Goal: Task Accomplishment & Management: Manage account settings

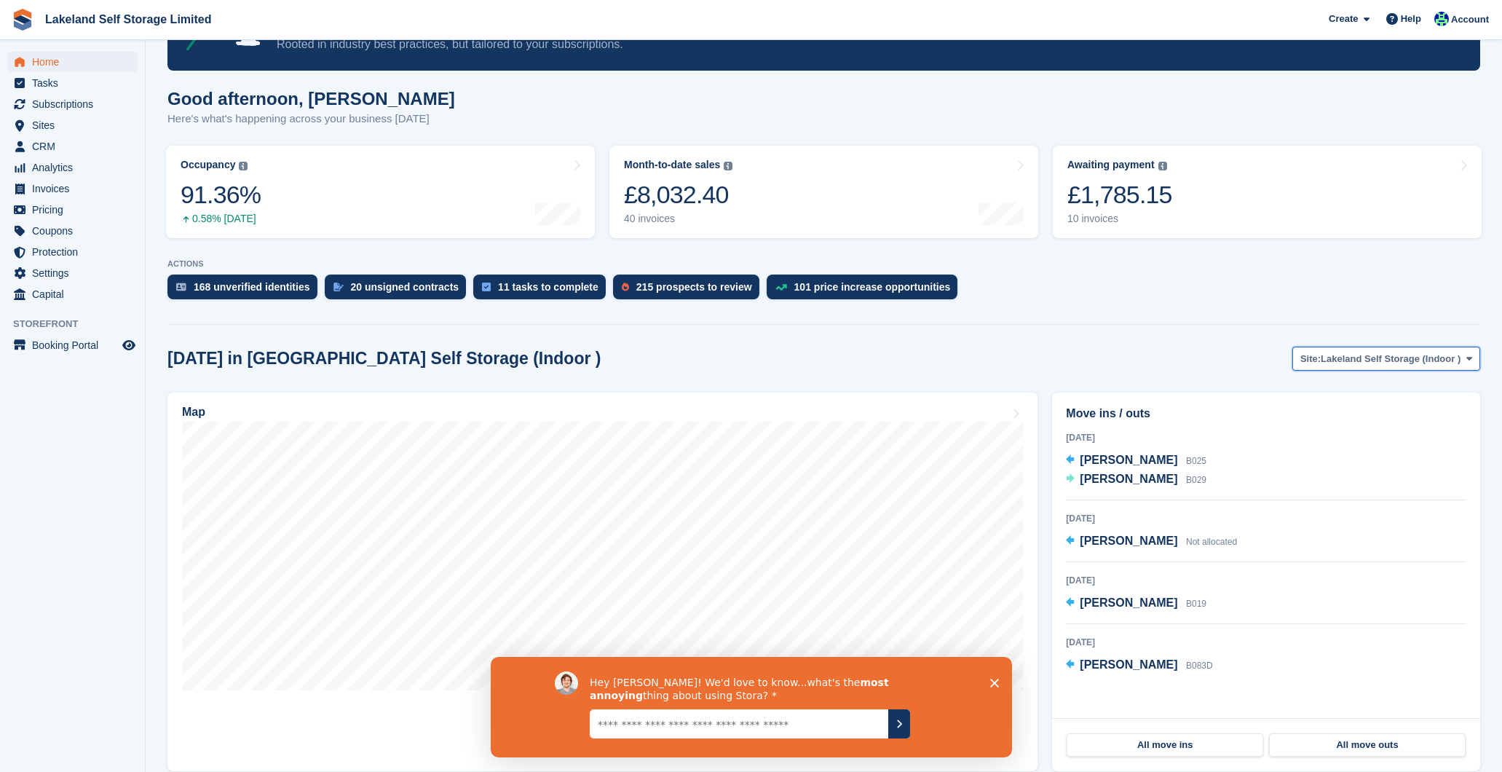
click at [1312, 359] on span "Site:" at bounding box center [1310, 359] width 20 height 15
click at [1310, 413] on link "Lakeland Self Storage (Outdoor drive up)" at bounding box center [1365, 419] width 217 height 26
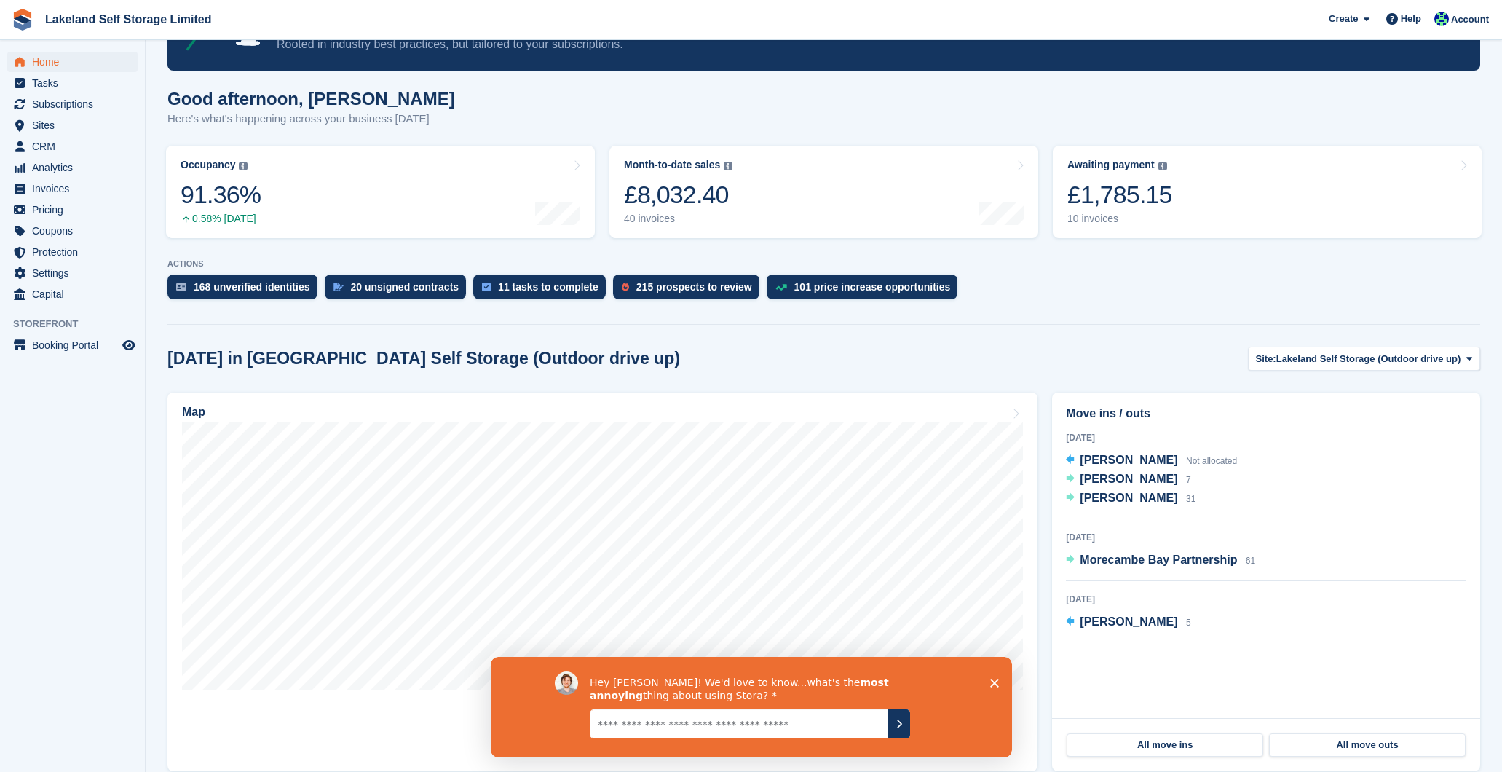
click at [802, 726] on textarea "Give it to us straight... we can take it" at bounding box center [738, 722] width 298 height 29
drag, startPoint x: 624, startPoint y: 723, endPoint x: 585, endPoint y: 724, distance: 39.3
click at [585, 724] on div "**********" at bounding box center [750, 705] width 393 height 71
click at [703, 724] on textarea "**********" at bounding box center [738, 722] width 298 height 29
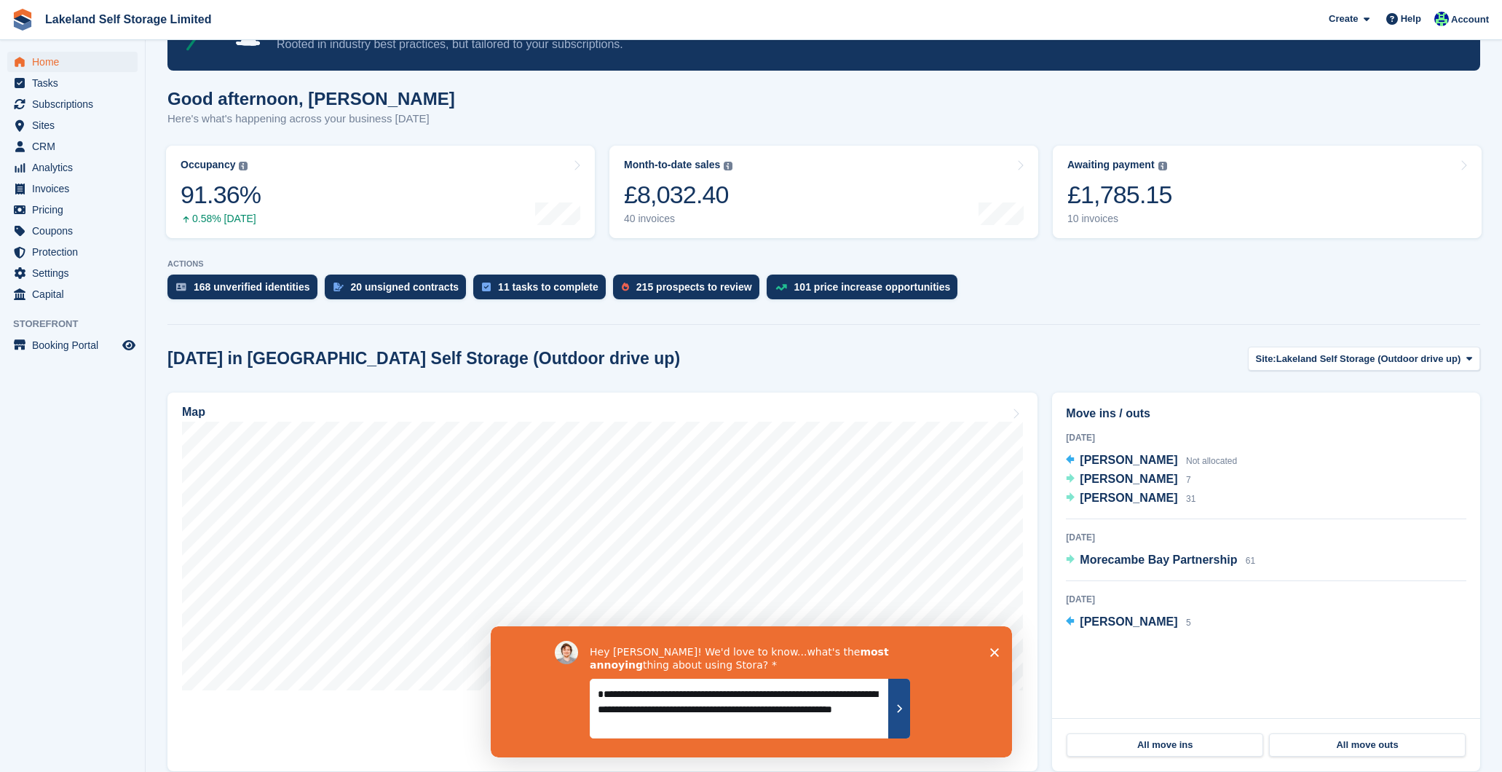
type textarea "**********"
click at [895, 710] on icon "Submit your response" at bounding box center [898, 708] width 12 height 12
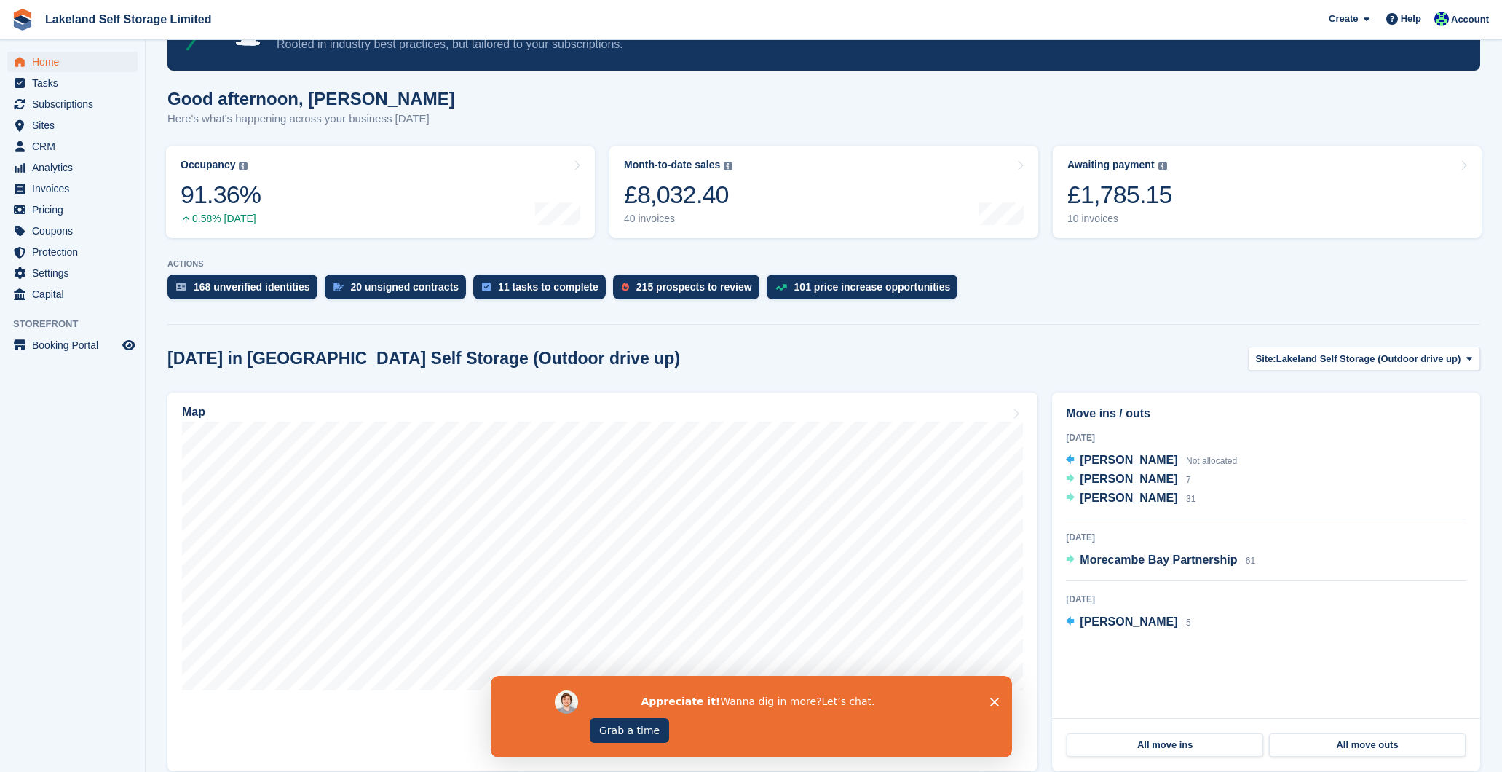
click at [991, 699] on polygon "Close survey" at bounding box center [993, 701] width 9 height 9
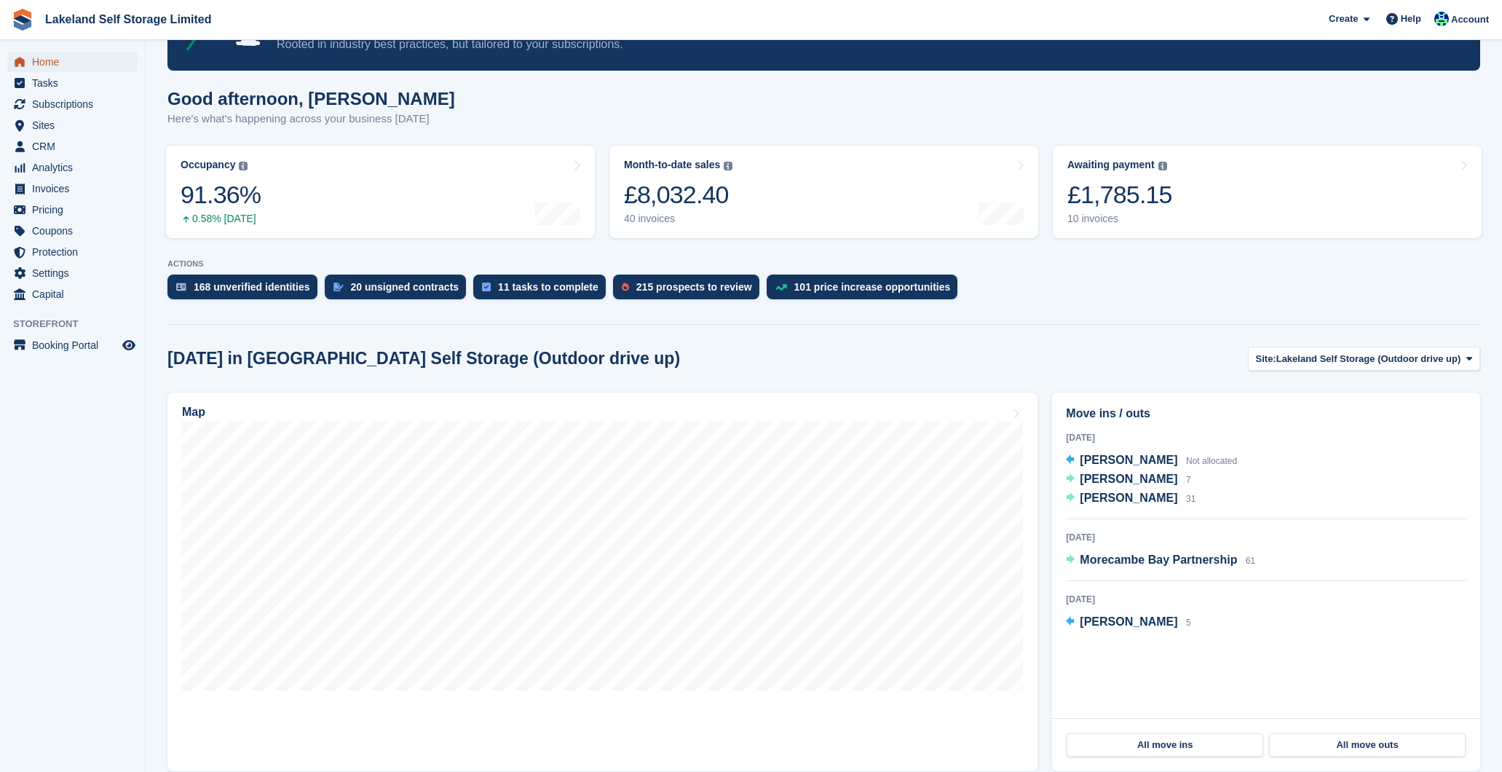
click at [57, 63] on span "Home" at bounding box center [75, 62] width 87 height 20
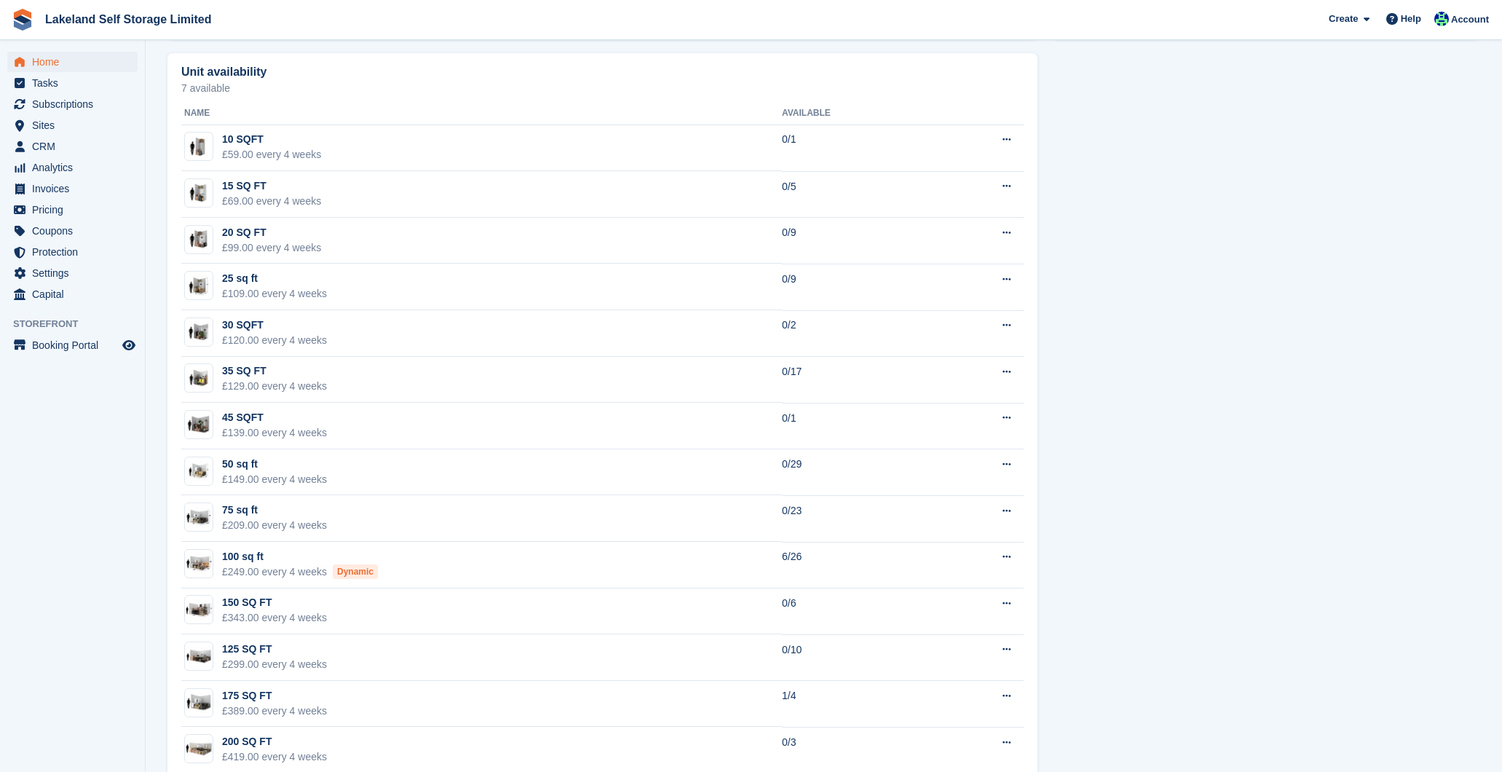
scroll to position [822, 0]
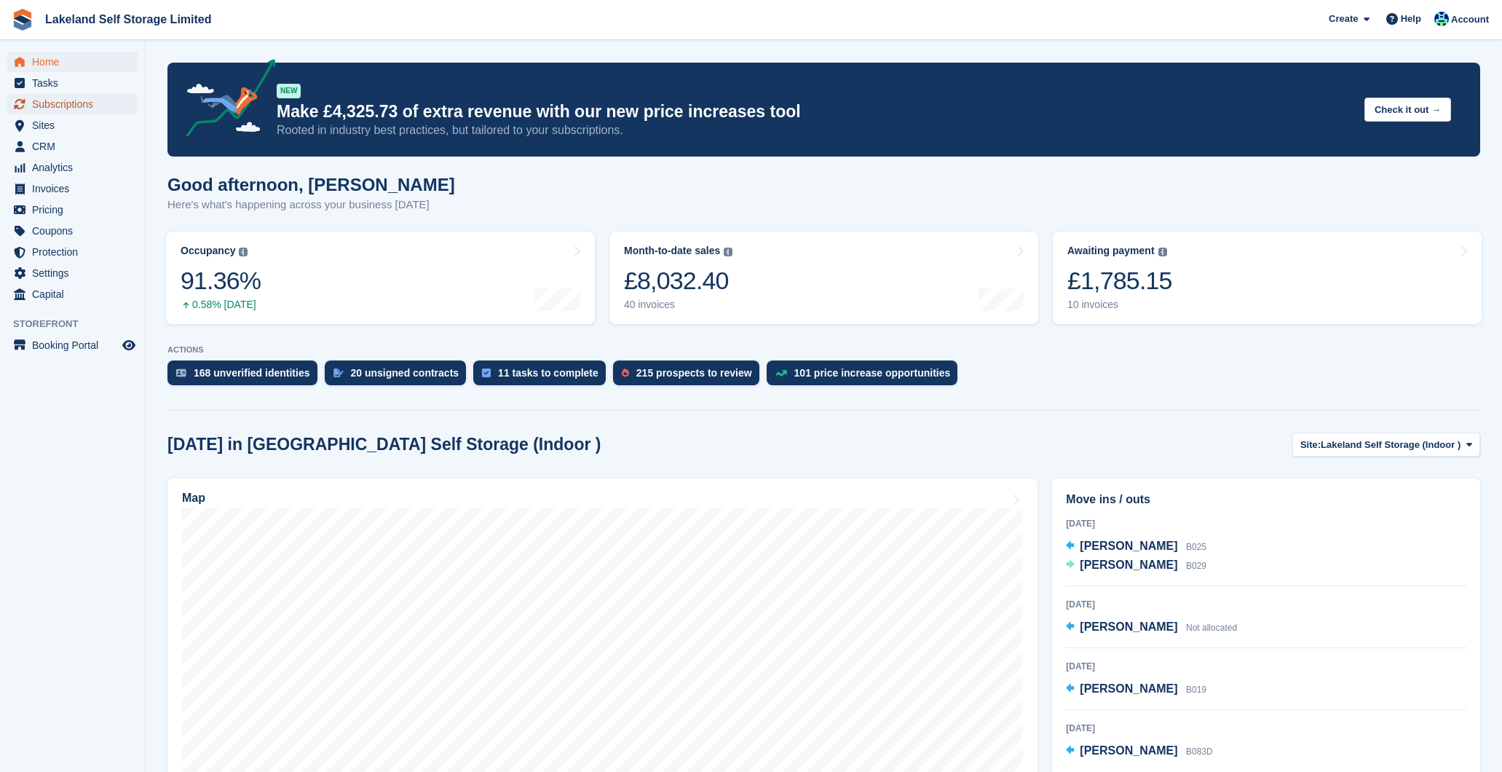
click at [84, 106] on span "Subscriptions" at bounding box center [75, 104] width 87 height 20
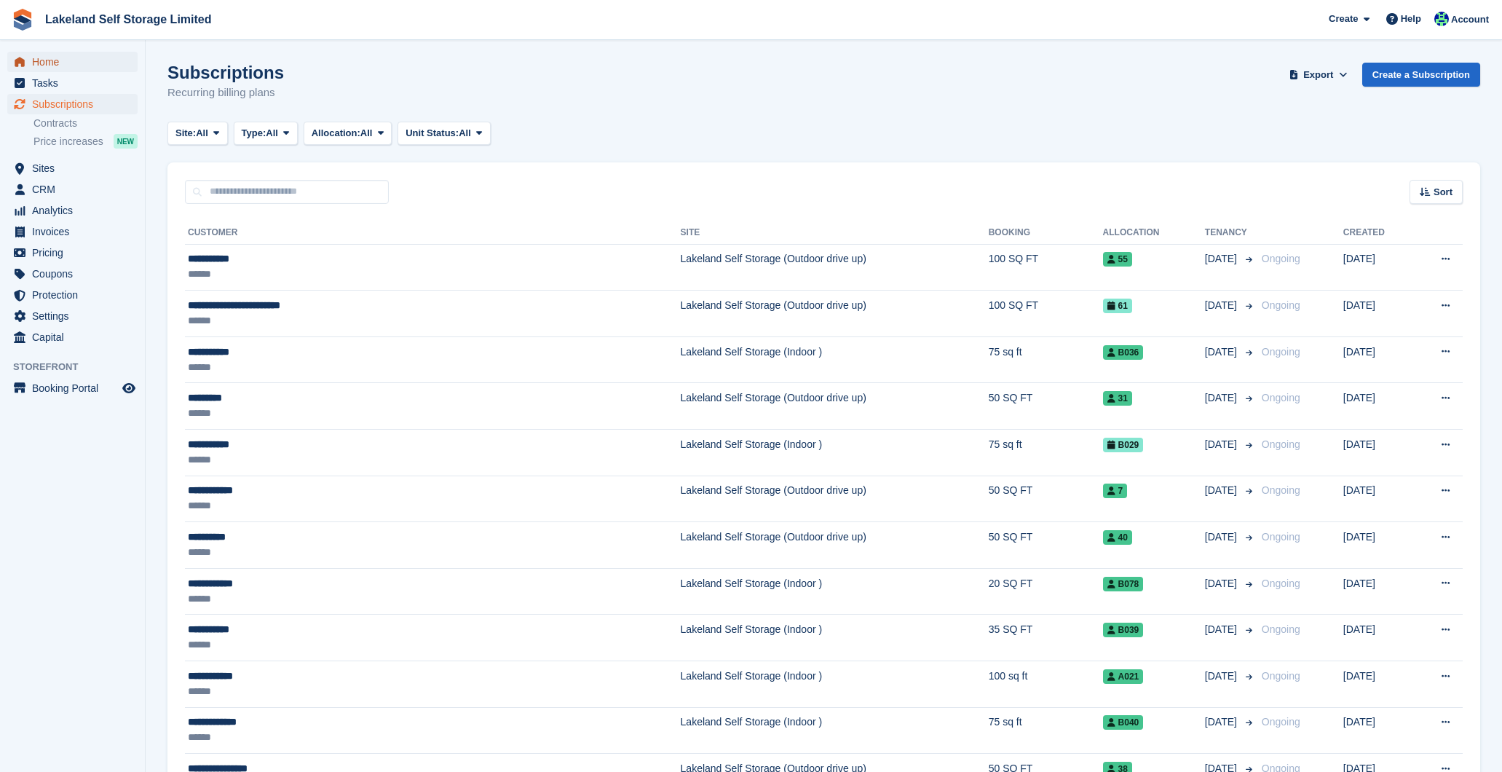
click at [49, 69] on span "Home" at bounding box center [75, 62] width 87 height 20
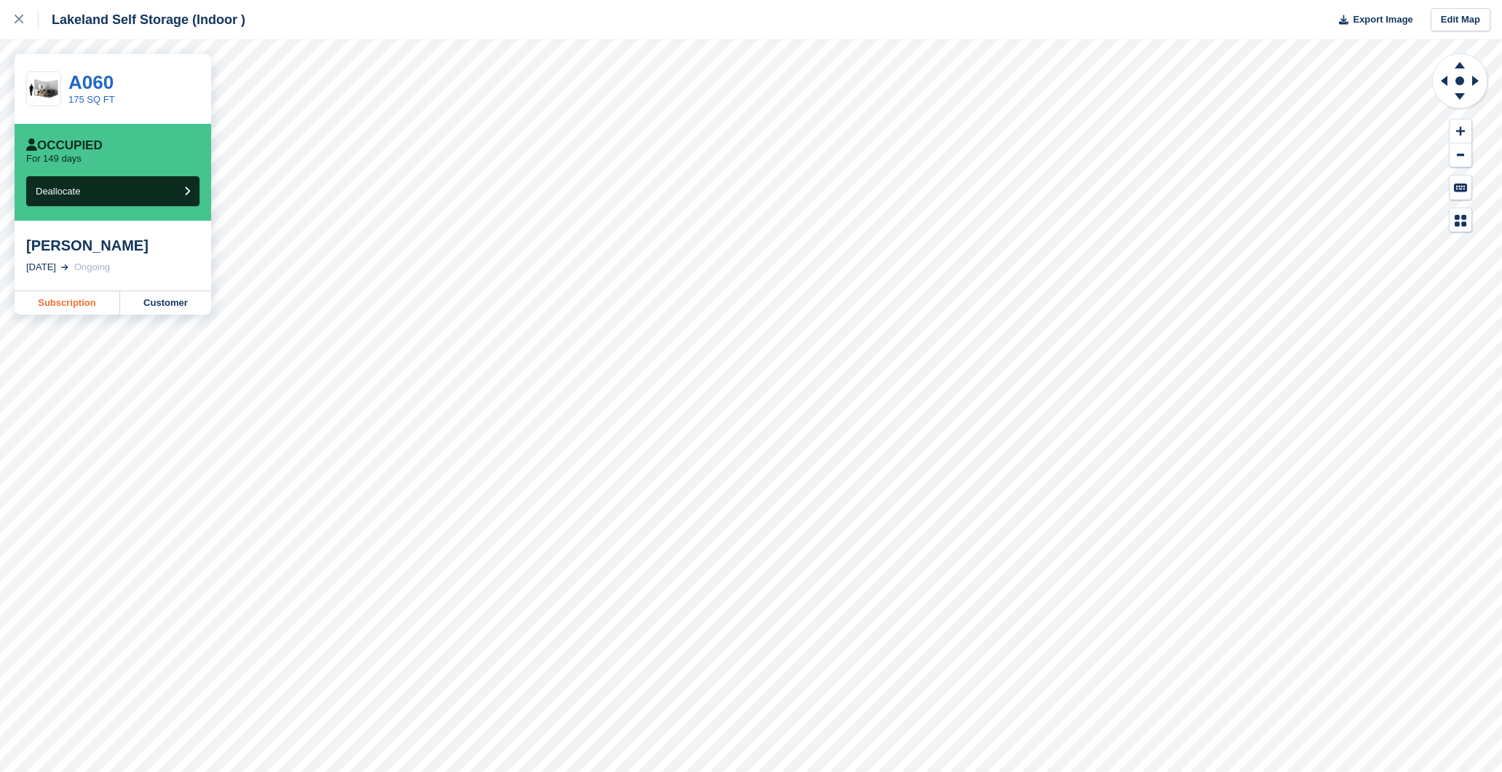
click at [94, 302] on link "Subscription" at bounding box center [68, 302] width 106 height 23
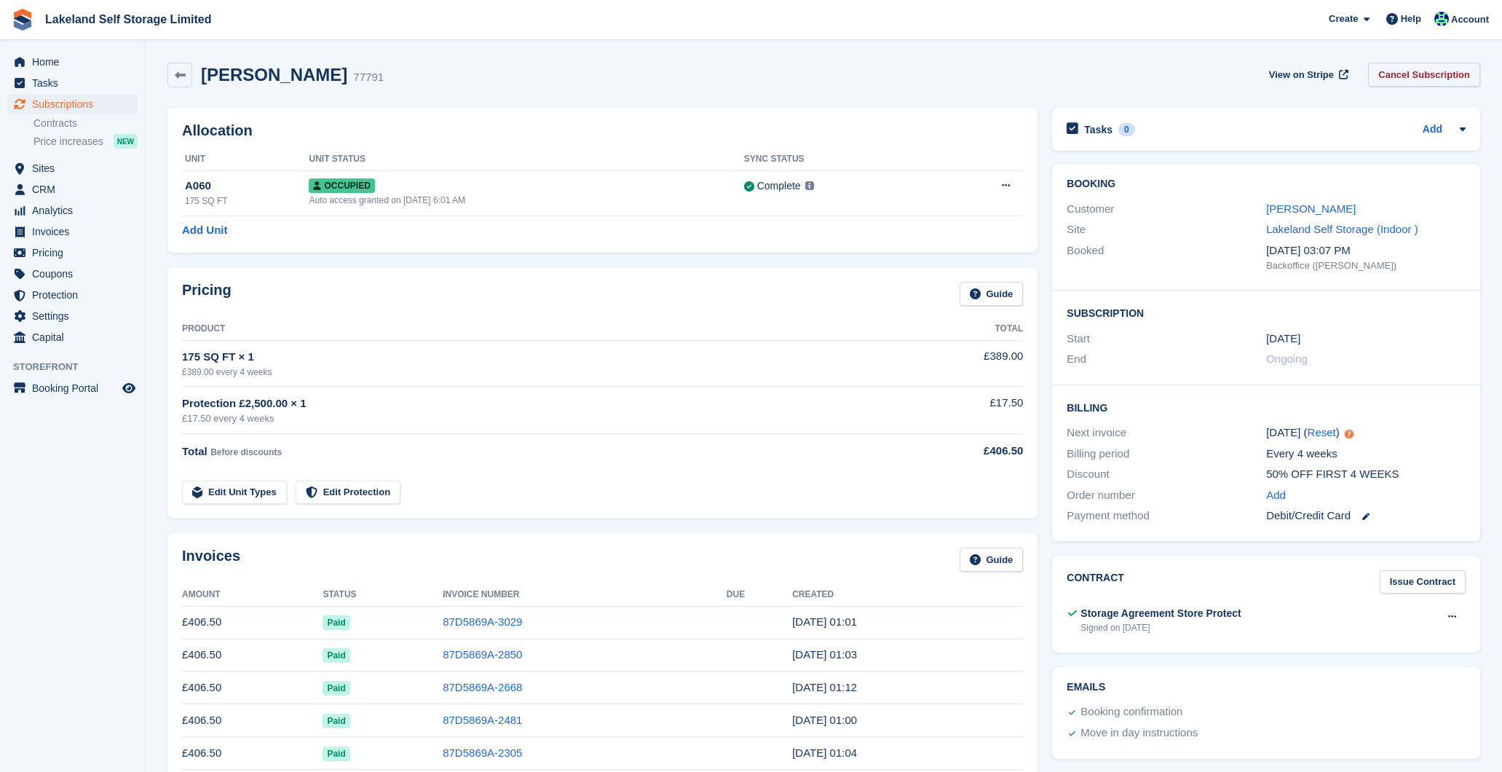
click at [1405, 76] on link "Cancel Subscription" at bounding box center [1424, 75] width 112 height 24
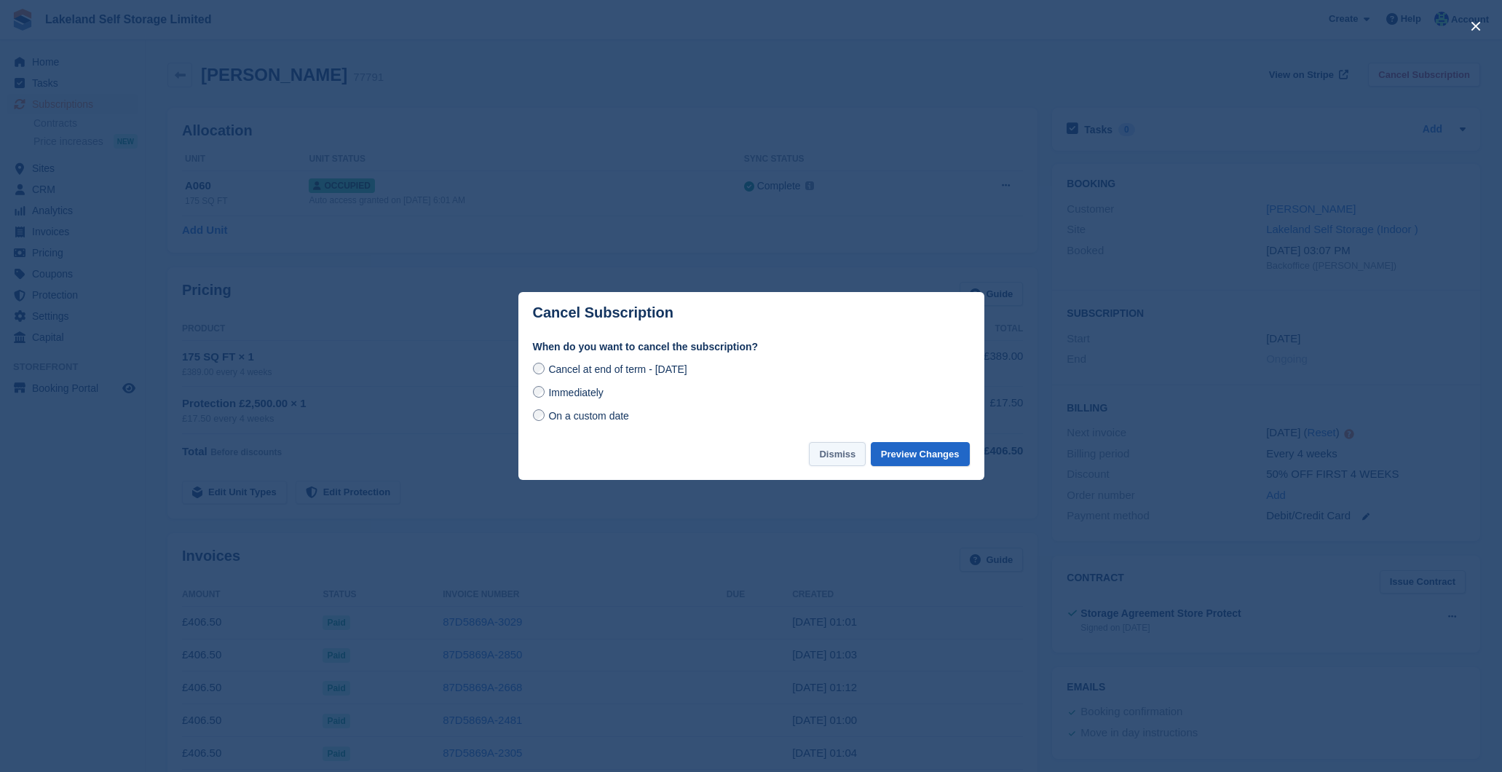
click at [847, 456] on button "Dismiss" at bounding box center [837, 454] width 57 height 24
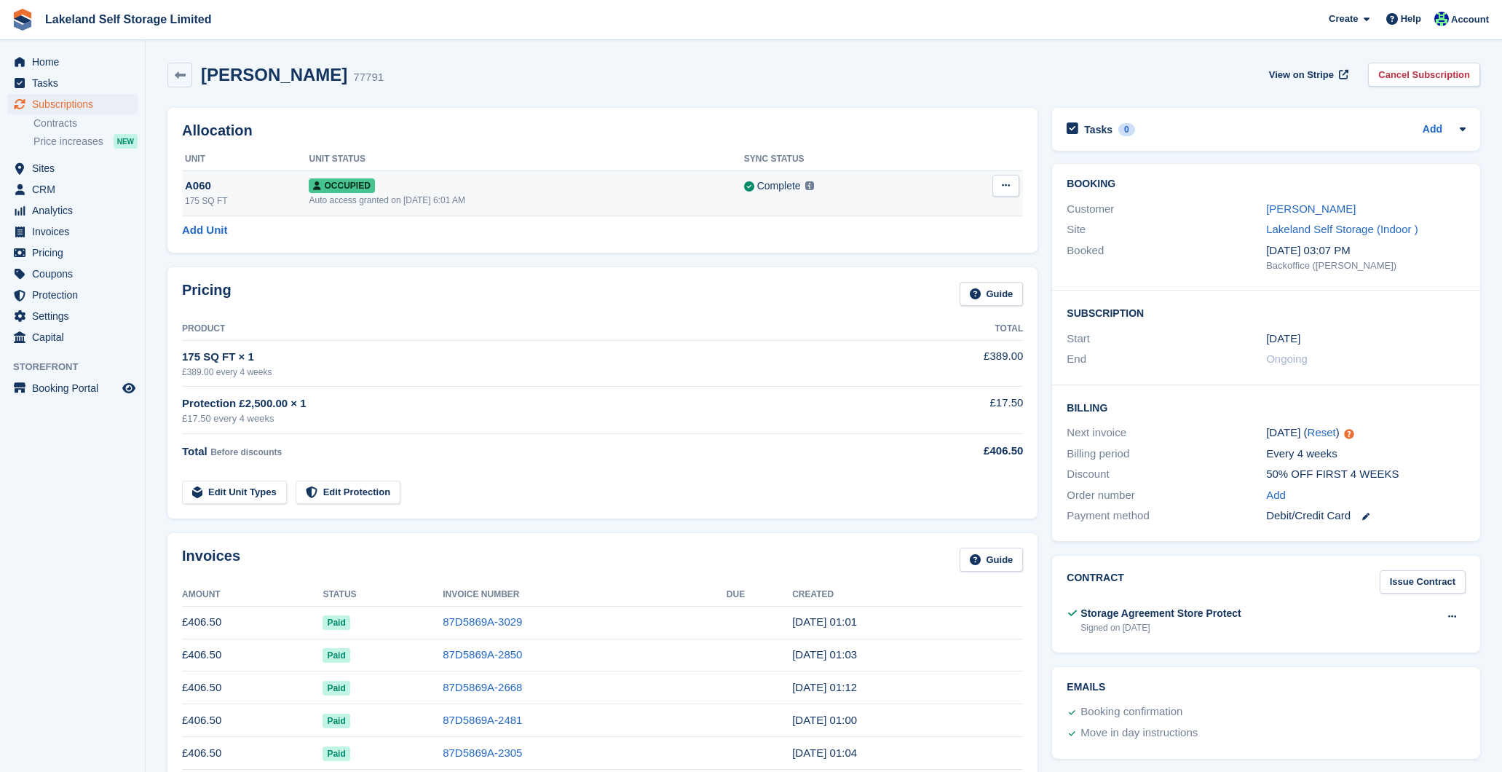
click at [997, 189] on button at bounding box center [1005, 186] width 27 height 22
click at [935, 264] on p "Deallocate" at bounding box center [949, 264] width 127 height 19
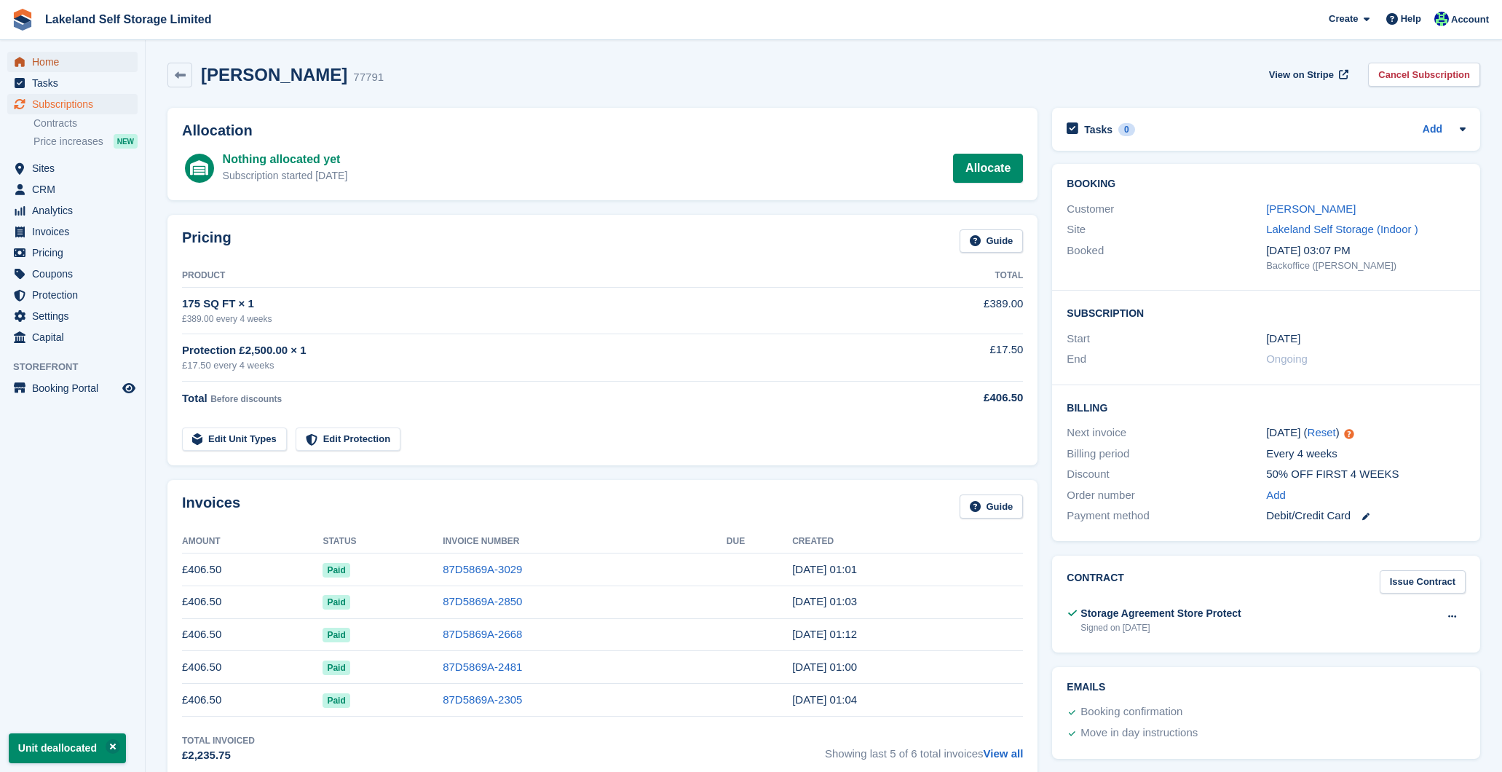
click at [65, 58] on span "Home" at bounding box center [75, 62] width 87 height 20
